Goal: Obtain resource: Download file/media

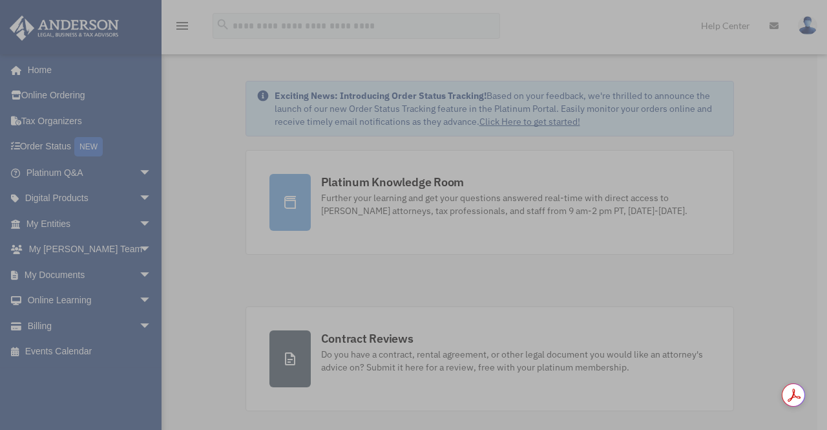
click at [70, 279] on div "x" at bounding box center [413, 215] width 827 height 430
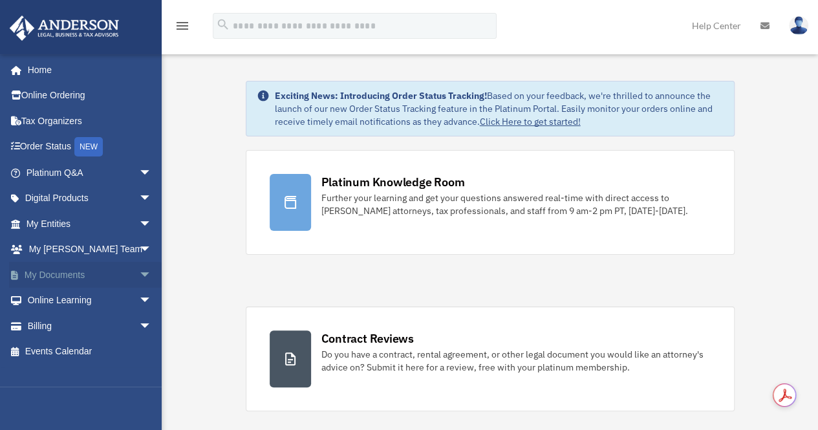
click at [58, 277] on link "My Documents arrow_drop_down" at bounding box center [90, 275] width 162 height 26
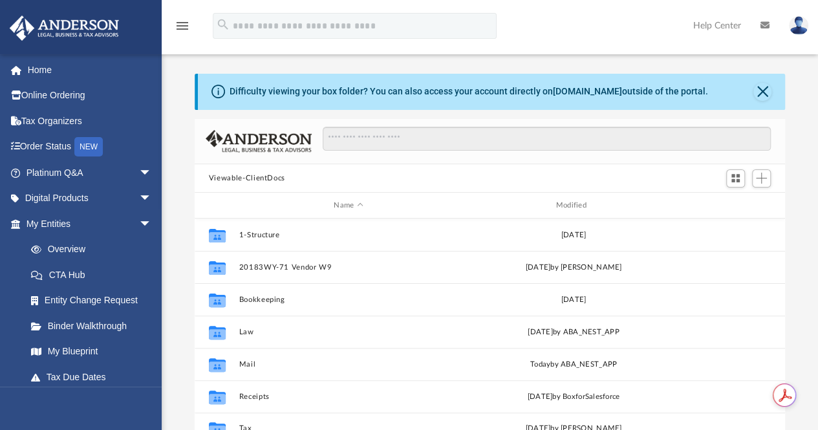
scroll to position [284, 580]
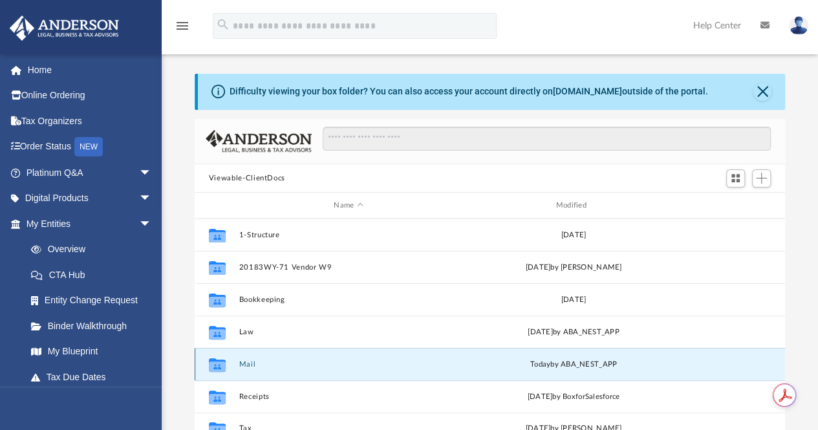
click at [248, 365] on button "Mail" at bounding box center [347, 364] width 219 height 8
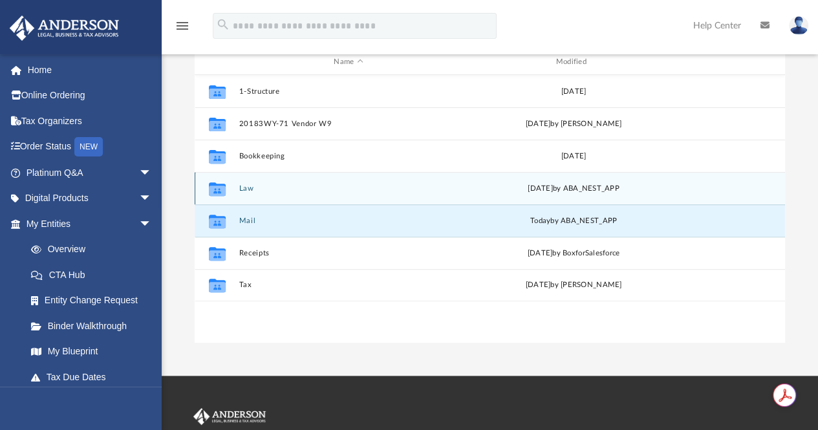
scroll to position [145, 0]
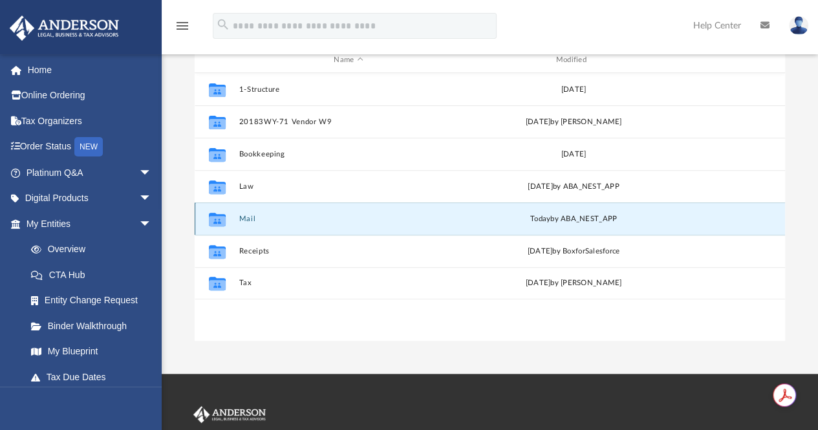
click at [245, 218] on button "Mail" at bounding box center [347, 219] width 219 height 8
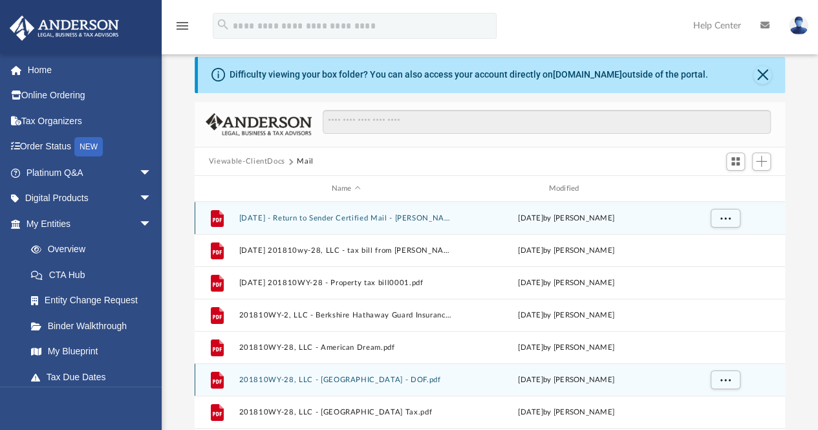
scroll to position [5, 0]
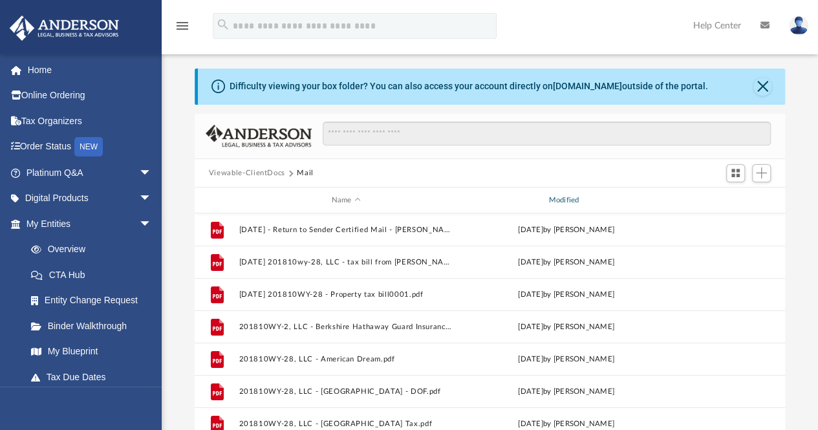
click at [564, 200] on div "Modified" at bounding box center [565, 201] width 215 height 12
click at [732, 167] on span "Switch to Grid View" at bounding box center [735, 172] width 11 height 11
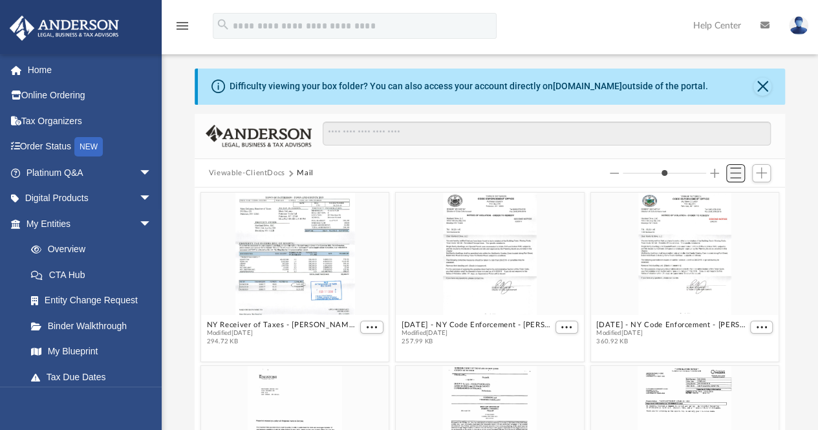
scroll to position [244, 580]
click at [728, 171] on button "Switch to List View" at bounding box center [735, 173] width 19 height 18
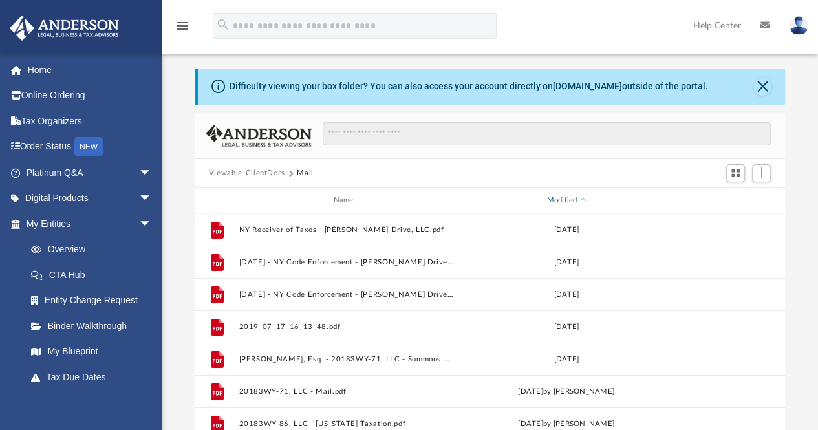
click at [578, 200] on div "Modified" at bounding box center [565, 201] width 215 height 12
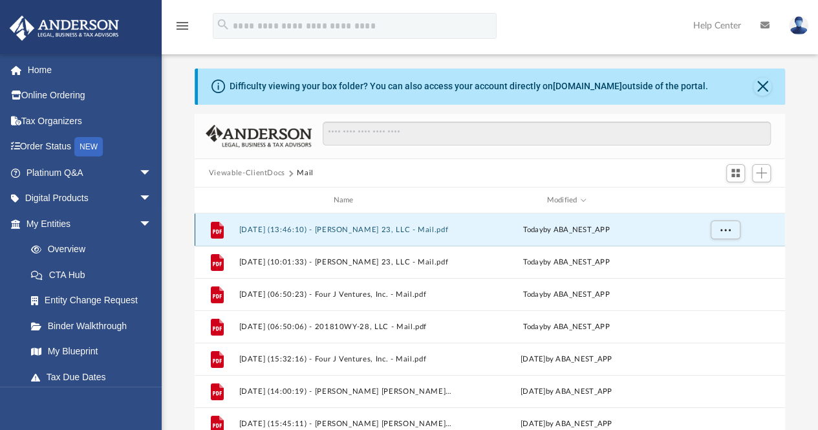
click at [400, 229] on button "[DATE] (13:46:10) - [PERSON_NAME] 23, LLC - Mail.pdf" at bounding box center [345, 230] width 215 height 8
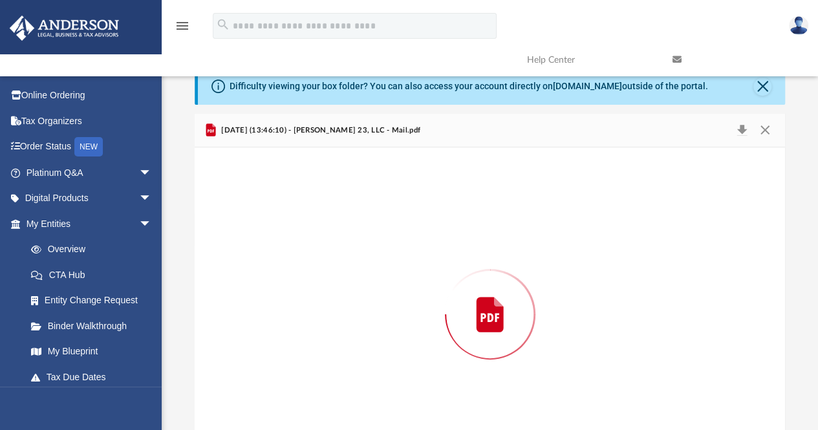
scroll to position [56, 0]
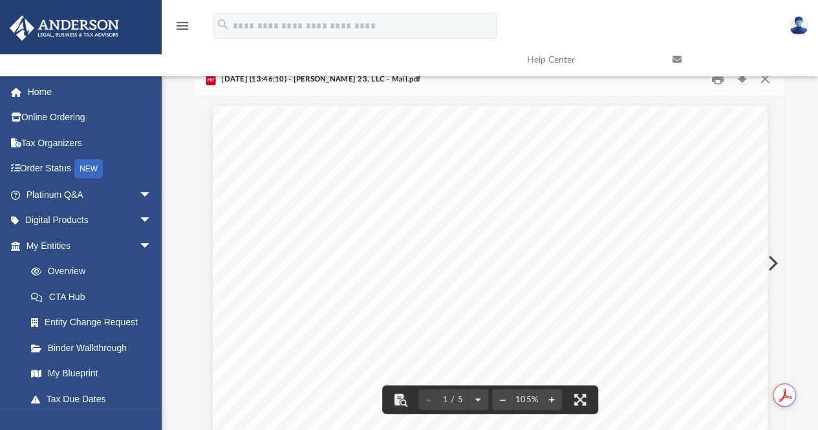
click at [776, 262] on button "Preview" at bounding box center [771, 263] width 28 height 36
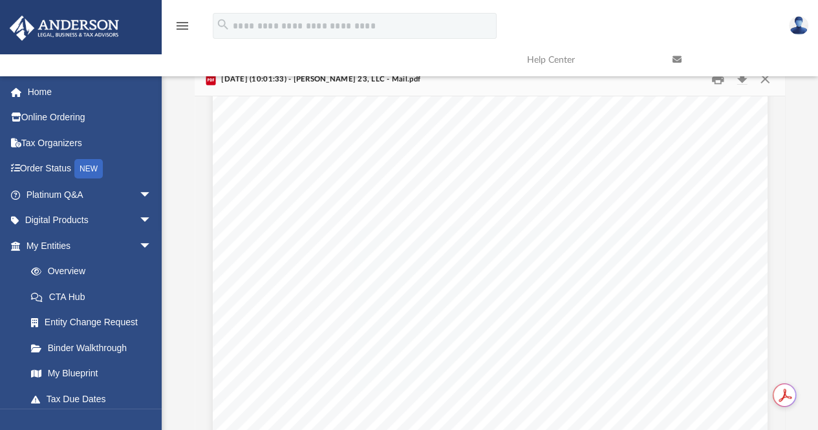
scroll to position [25, 0]
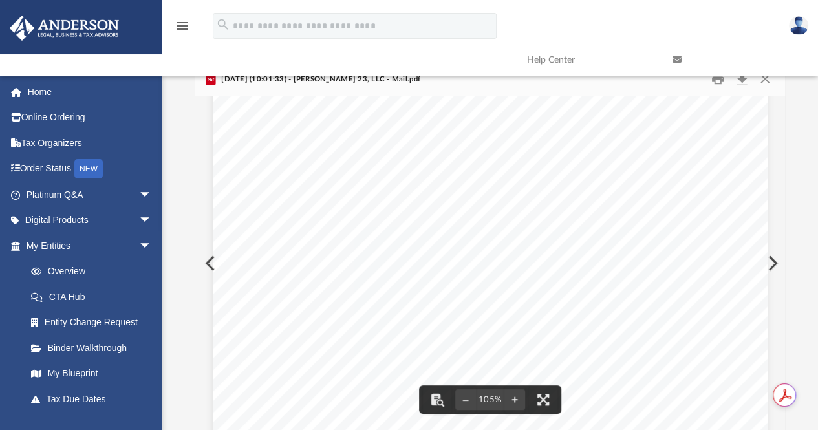
click at [775, 262] on button "Preview" at bounding box center [771, 263] width 28 height 36
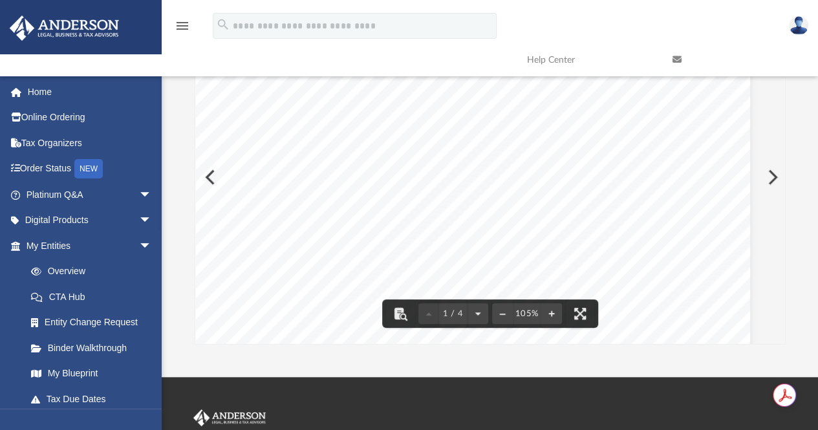
scroll to position [0, 17]
click at [772, 178] on button "Preview" at bounding box center [771, 177] width 28 height 36
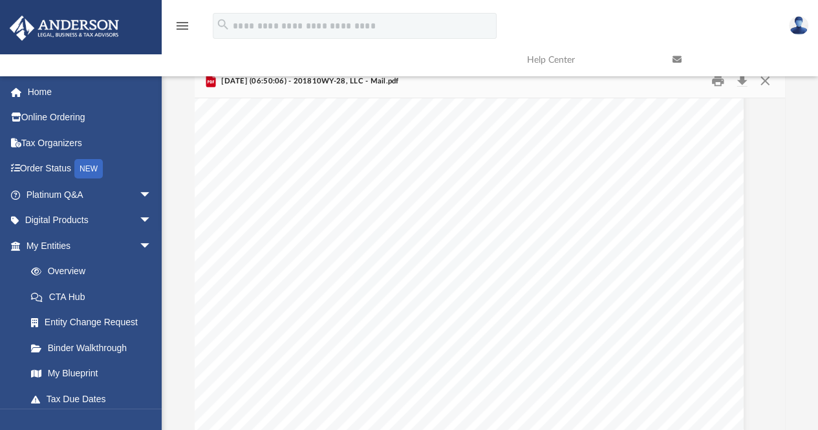
scroll to position [0, 34]
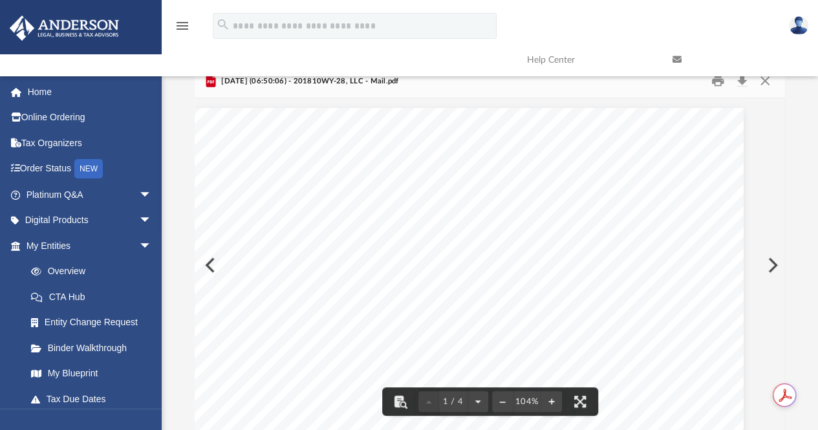
click at [768, 266] on button "Preview" at bounding box center [771, 265] width 28 height 36
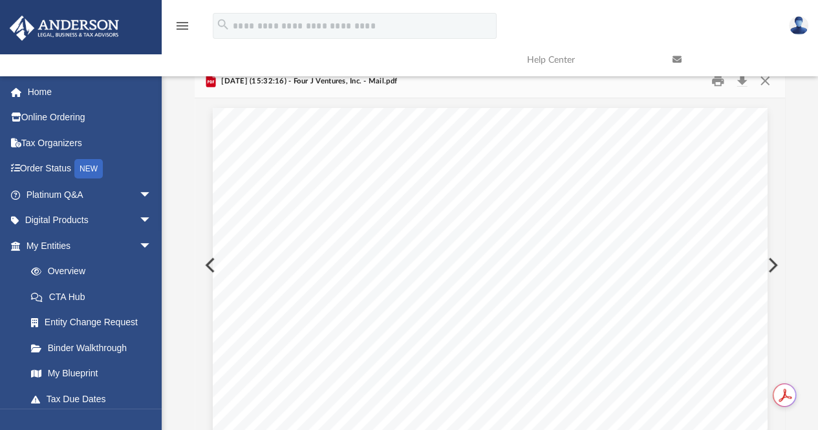
scroll to position [56, 0]
click at [768, 266] on button "Preview" at bounding box center [771, 263] width 28 height 36
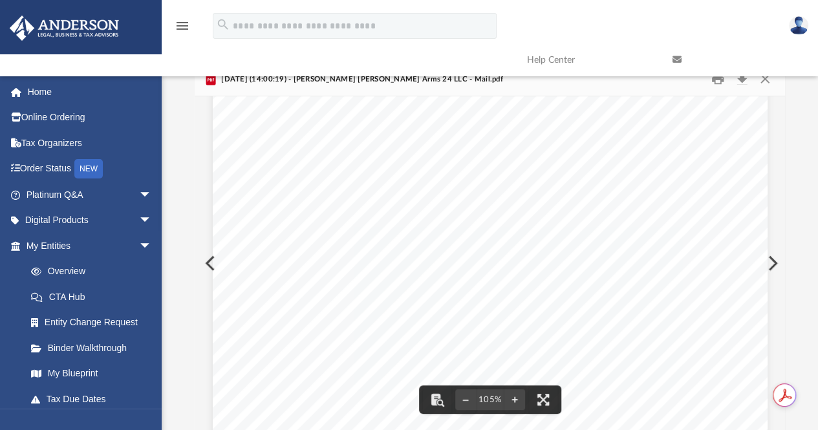
click at [772, 260] on button "Preview" at bounding box center [771, 263] width 28 height 36
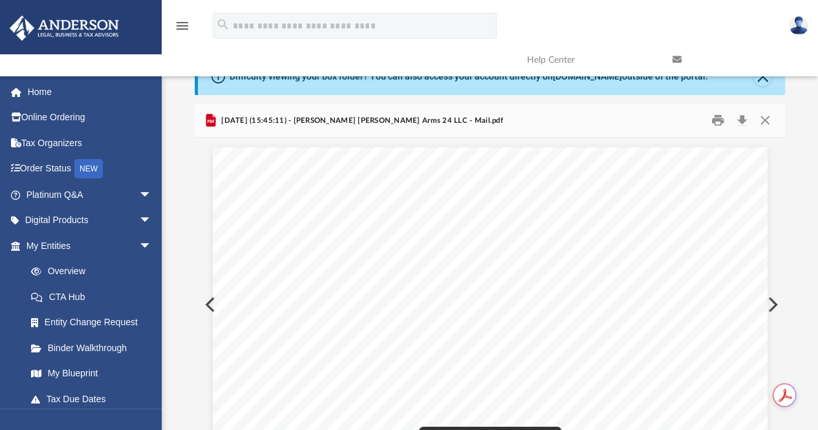
click at [774, 308] on button "Preview" at bounding box center [771, 304] width 28 height 36
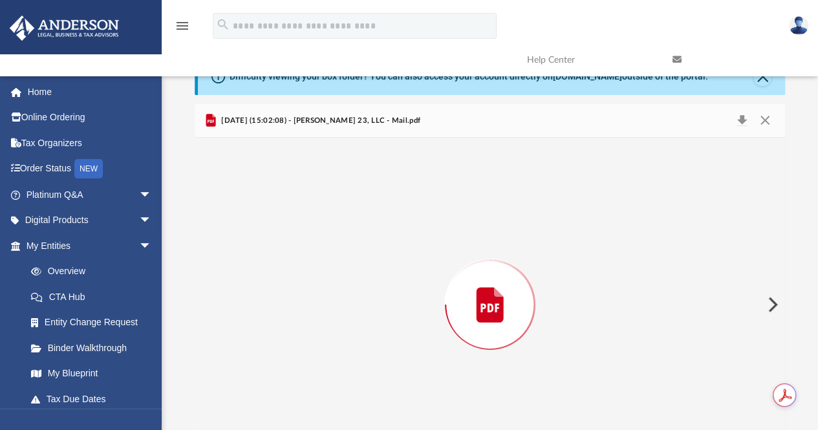
scroll to position [56, 0]
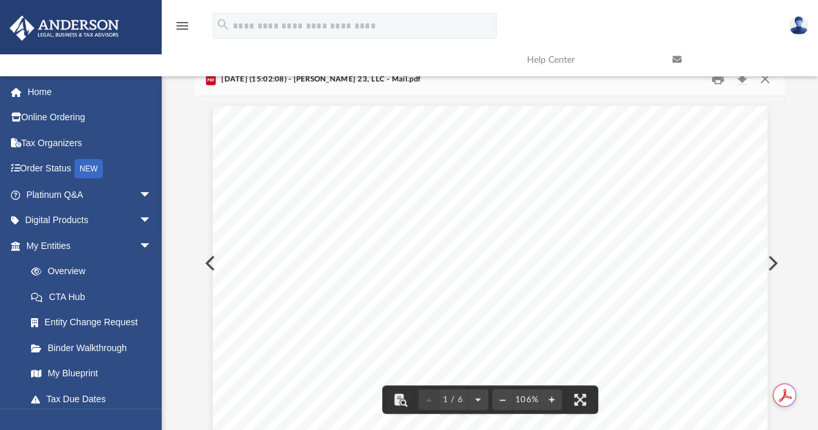
click at [772, 264] on button "Preview" at bounding box center [771, 263] width 28 height 36
click at [773, 263] on button "Preview" at bounding box center [771, 263] width 28 height 36
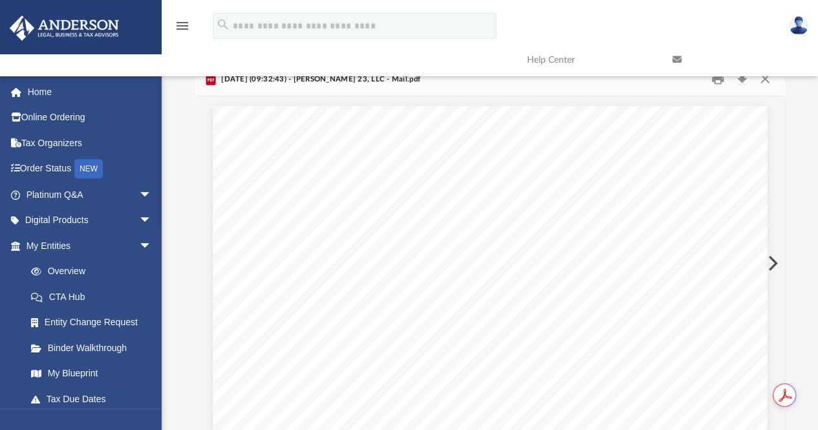
click at [773, 263] on button "Preview" at bounding box center [771, 263] width 28 height 36
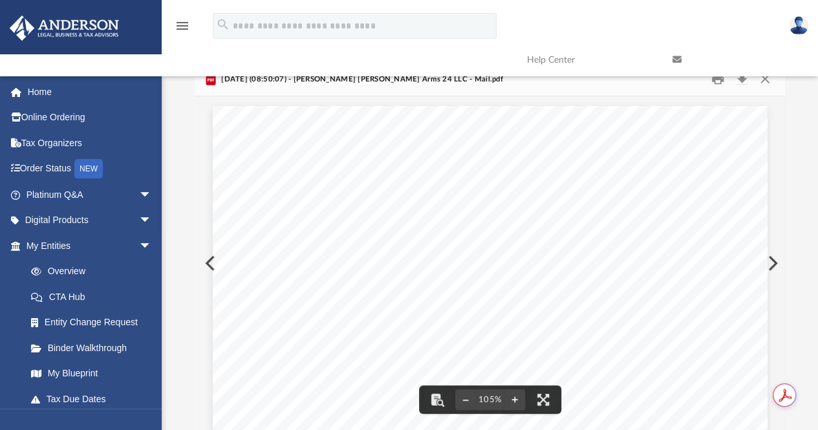
drag, startPoint x: 358, startPoint y: 171, endPoint x: 240, endPoint y: 142, distance: 121.9
drag, startPoint x: 357, startPoint y: 179, endPoint x: 346, endPoint y: 176, distance: 10.7
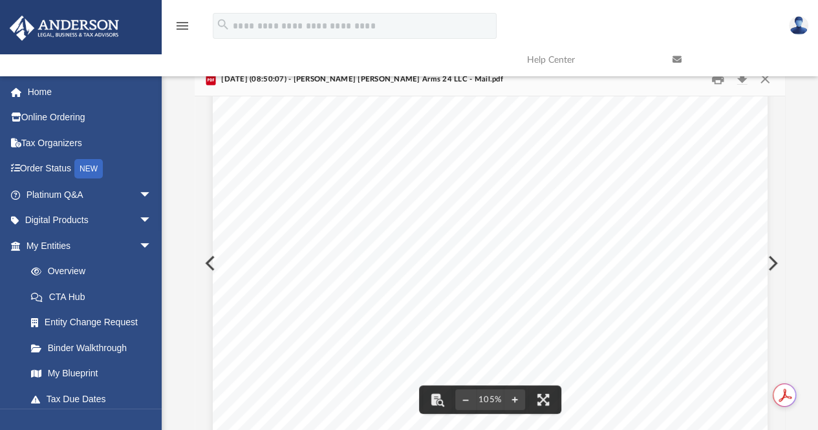
click at [768, 265] on button "Preview" at bounding box center [771, 263] width 28 height 36
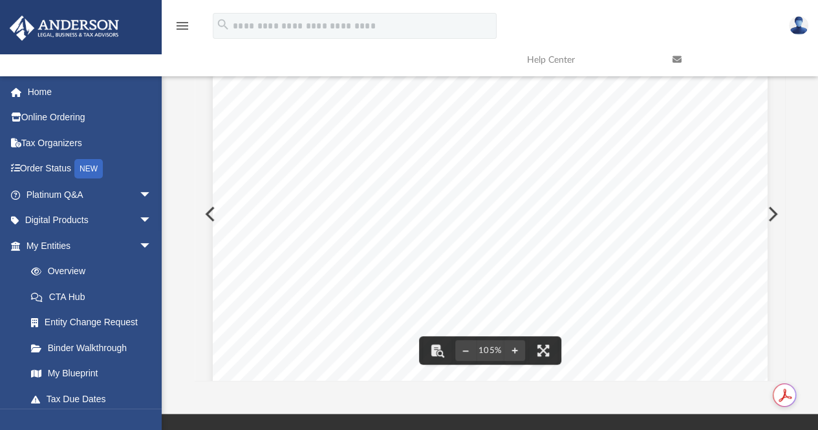
scroll to position [184, 0]
click at [776, 210] on button "Preview" at bounding box center [771, 214] width 28 height 36
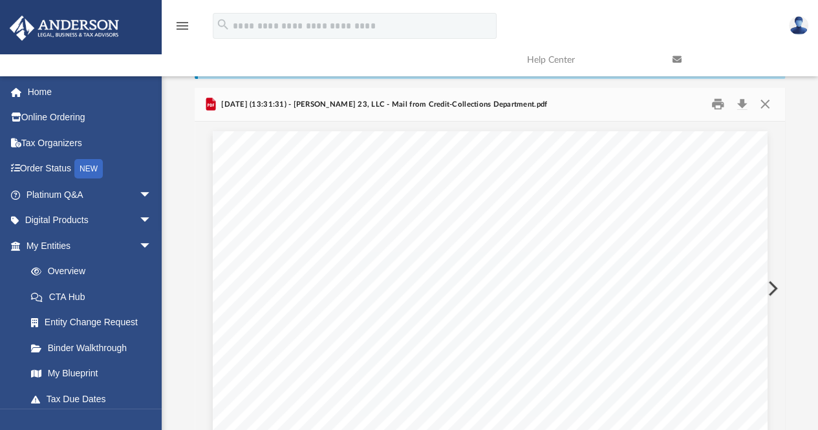
scroll to position [25, 0]
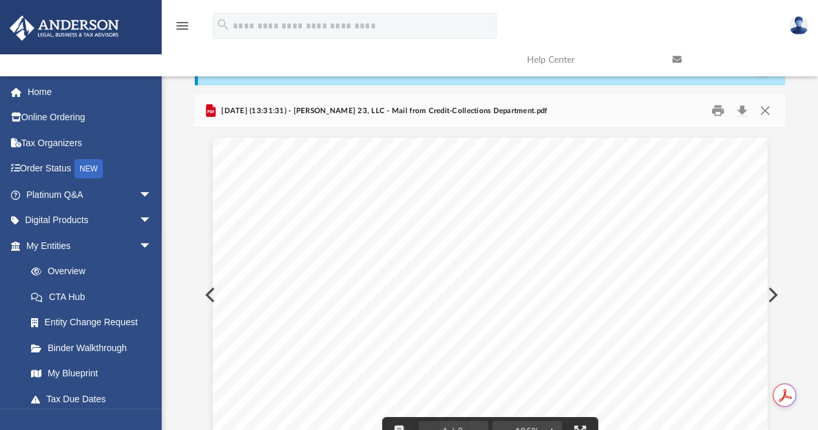
click at [772, 295] on button "Preview" at bounding box center [771, 295] width 28 height 36
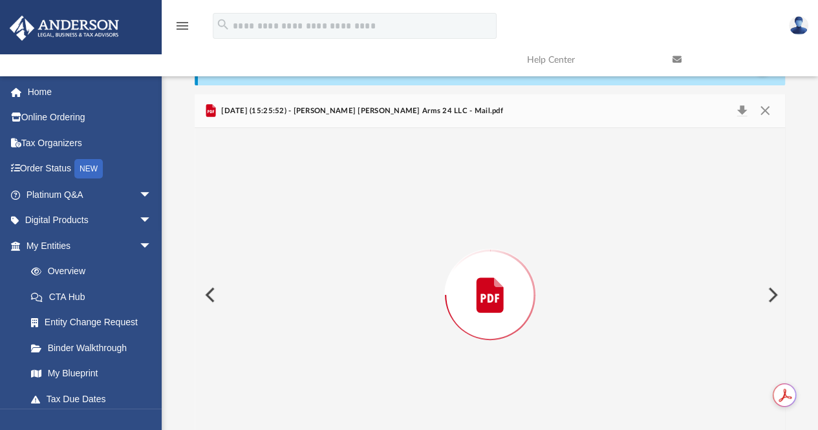
scroll to position [56, 0]
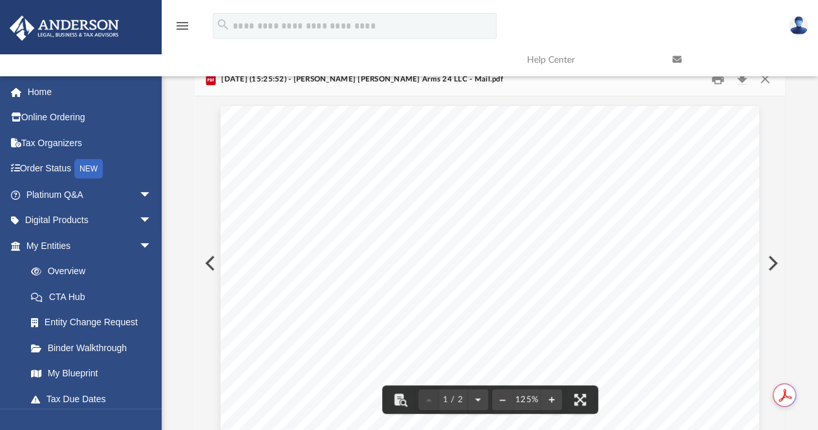
click at [771, 266] on button "Preview" at bounding box center [771, 263] width 28 height 36
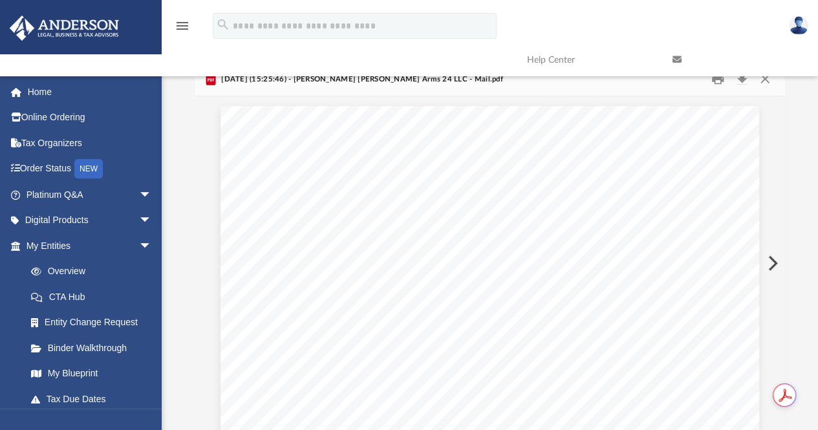
scroll to position [0, 0]
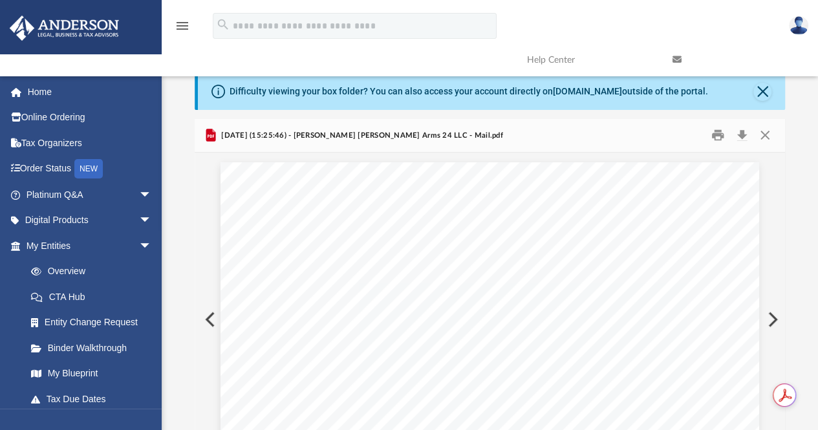
click at [771, 315] on button "Preview" at bounding box center [771, 319] width 28 height 36
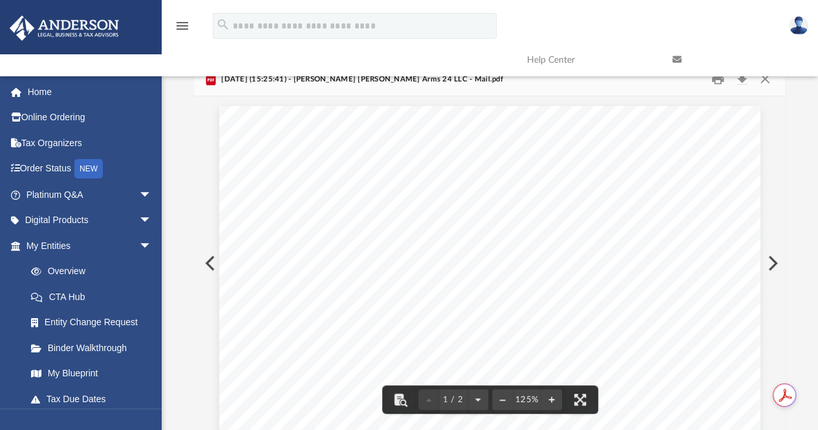
click at [772, 264] on button "Preview" at bounding box center [771, 263] width 28 height 36
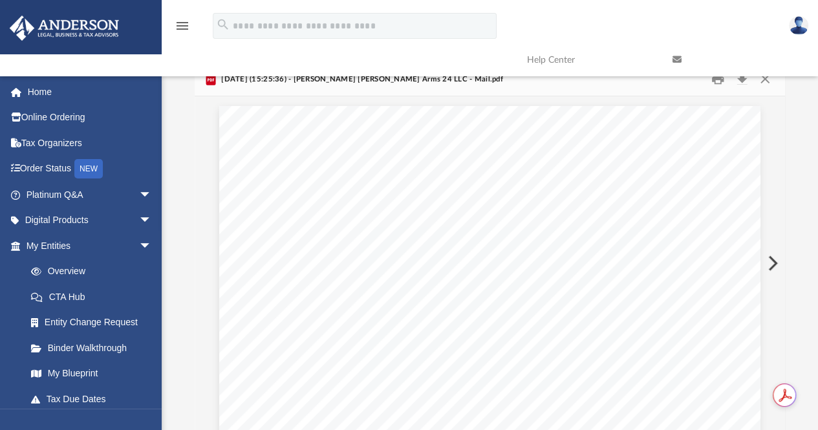
click at [772, 264] on button "Preview" at bounding box center [771, 263] width 28 height 36
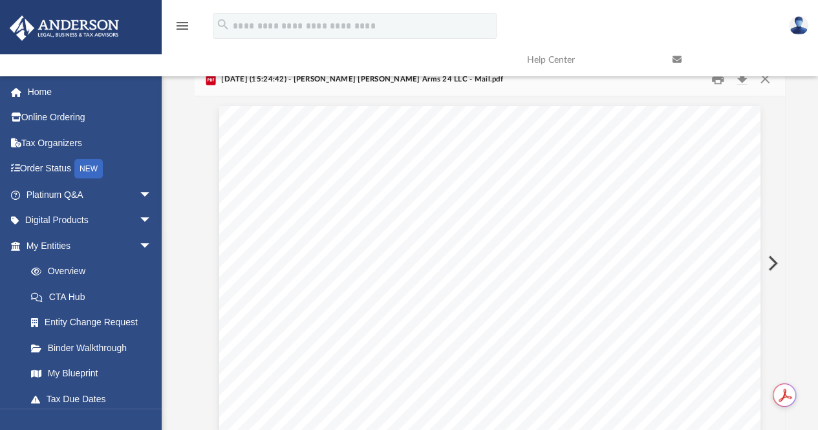
click at [772, 264] on button "Preview" at bounding box center [771, 263] width 28 height 36
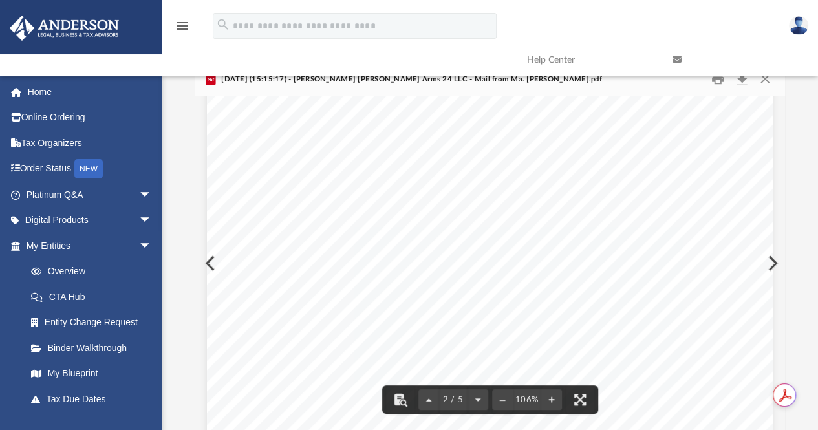
click at [766, 260] on div "Page 2" at bounding box center [489, 240] width 565 height 722
click at [773, 266] on button "Preview" at bounding box center [771, 263] width 28 height 36
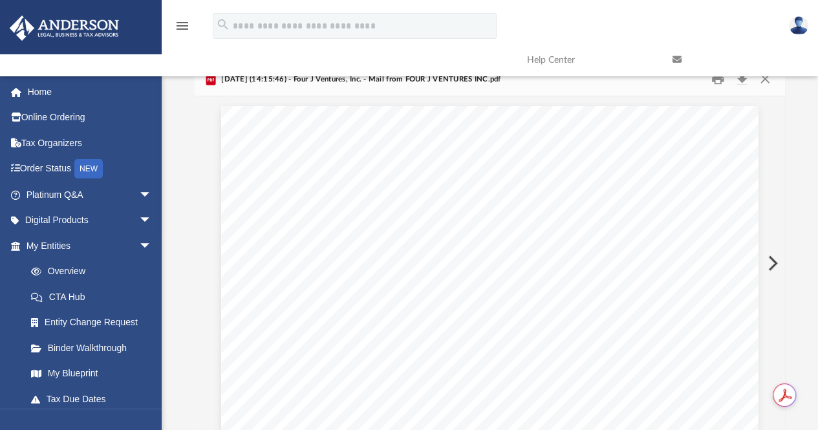
click at [773, 266] on button "Preview" at bounding box center [771, 263] width 28 height 36
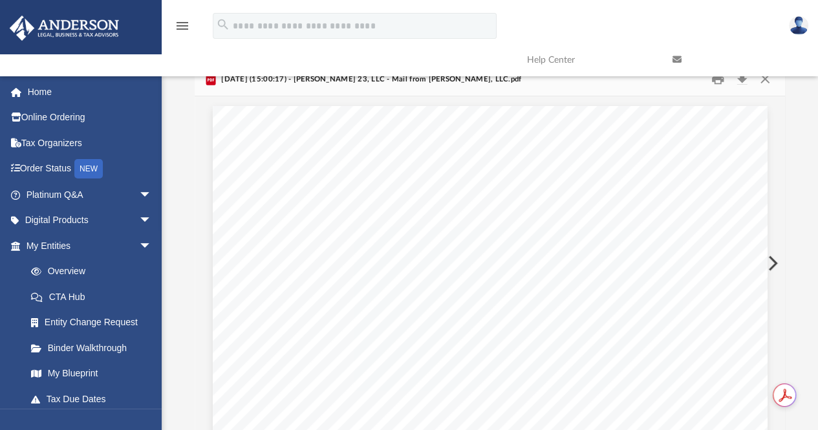
click at [773, 266] on button "Preview" at bounding box center [771, 263] width 28 height 36
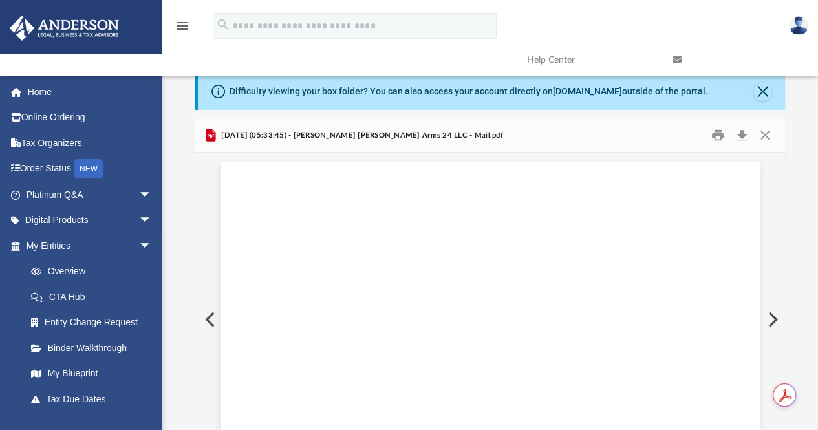
scroll to position [56, 0]
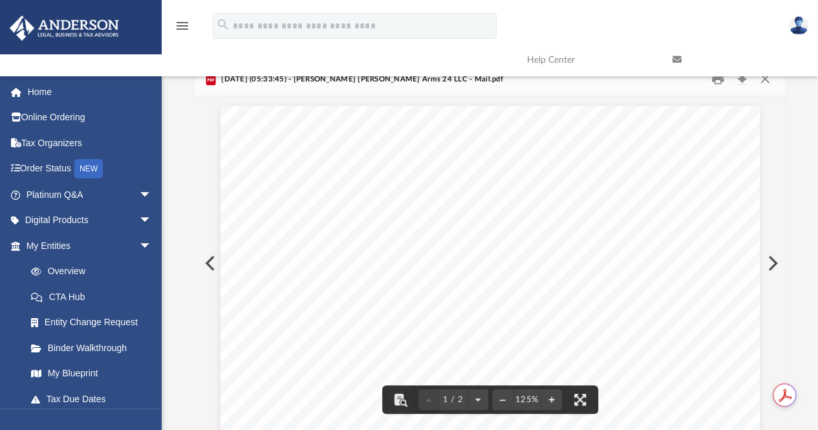
click at [774, 256] on button "Preview" at bounding box center [771, 263] width 28 height 36
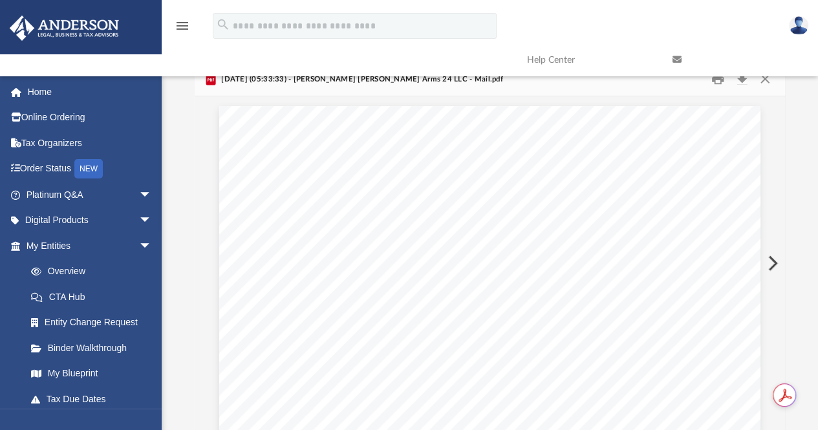
click at [774, 256] on button "Preview" at bounding box center [771, 263] width 28 height 36
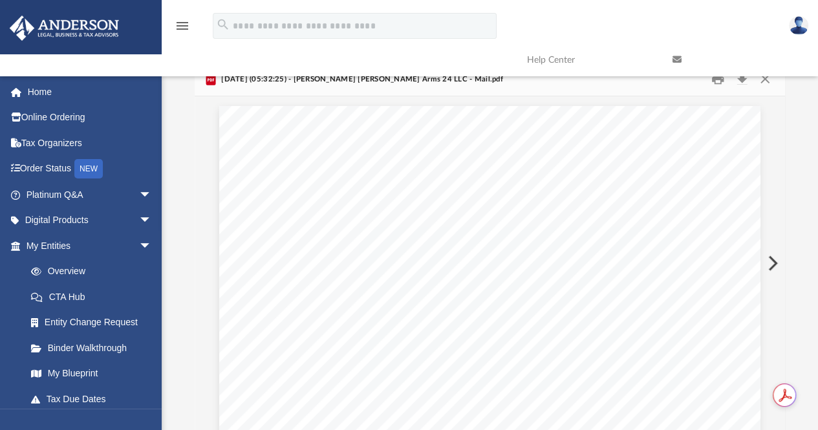
click at [774, 256] on button "Preview" at bounding box center [771, 263] width 28 height 36
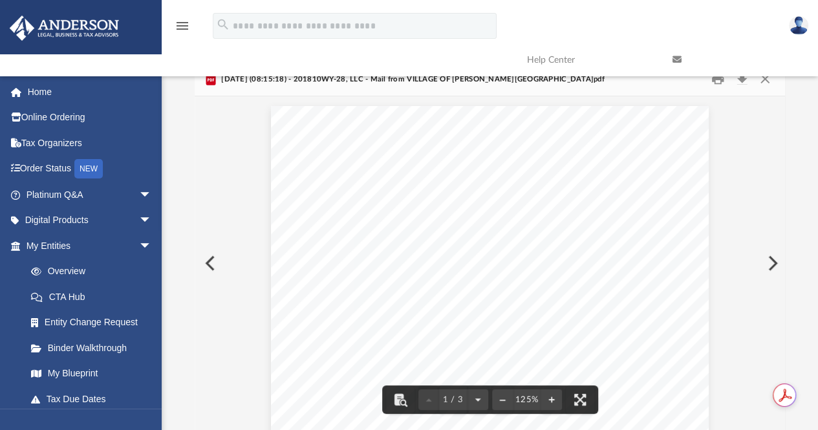
click at [772, 263] on button "Preview" at bounding box center [771, 263] width 28 height 36
